Goal: Task Accomplishment & Management: Use online tool/utility

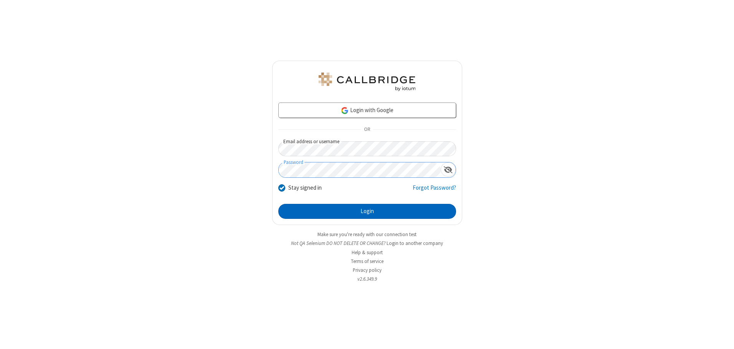
click at [367, 211] on button "Login" at bounding box center [367, 211] width 178 height 15
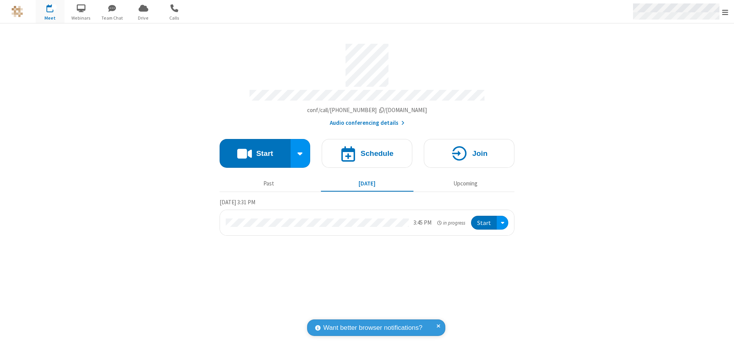
click at [725, 12] on span "Open menu" at bounding box center [725, 12] width 6 height 8
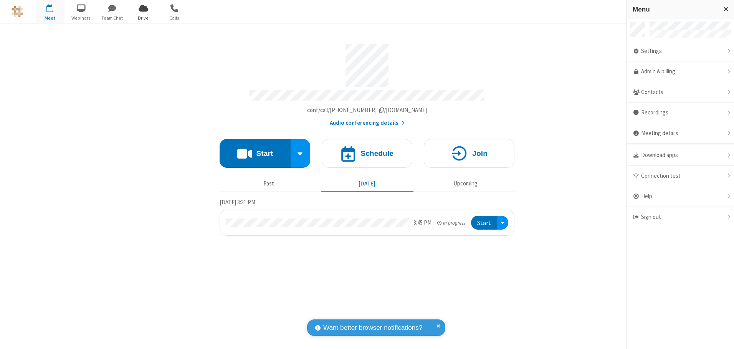
click at [143, 18] on span "Drive" at bounding box center [143, 18] width 29 height 7
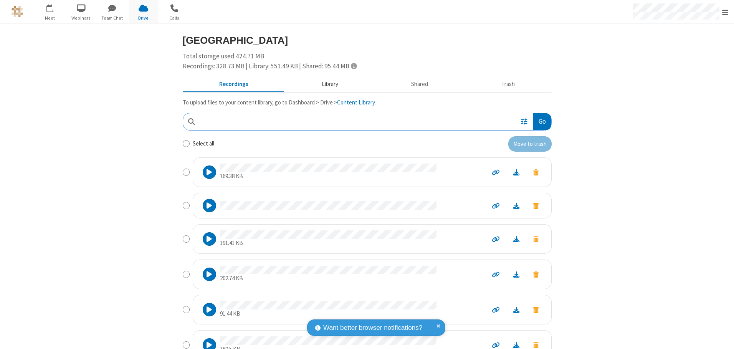
click at [326, 84] on button "Library" at bounding box center [330, 84] width 90 height 15
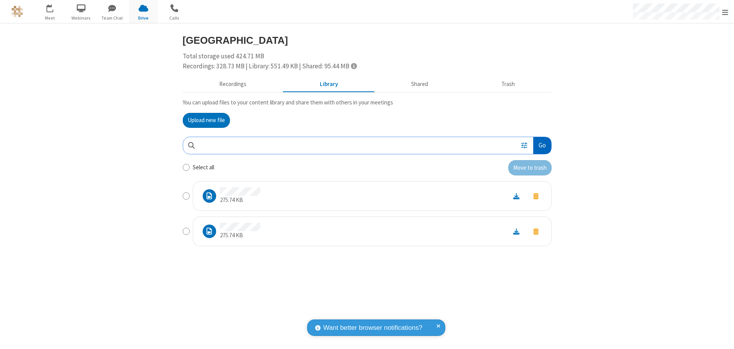
click at [541, 145] on button "Go" at bounding box center [542, 145] width 18 height 17
click at [206, 120] on button "Upload new file" at bounding box center [206, 120] width 47 height 15
